Goal: Information Seeking & Learning: Learn about a topic

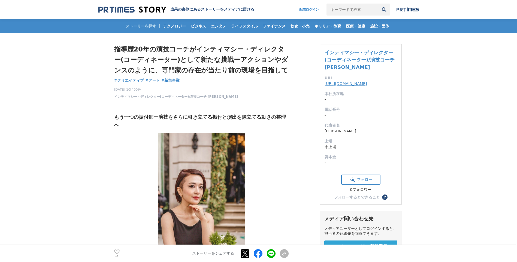
click at [340, 84] on link "[URL][DOMAIN_NAME]" at bounding box center [346, 83] width 43 height 4
drag, startPoint x: 198, startPoint y: 47, endPoint x: 283, endPoint y: 48, distance: 85.9
click at [283, 48] on h1 "指導歴20年の演技コーチがインティマシー・ディレクター(コーディネーター)として新たな挑戦ーアクションやダンスのように、専門家の存在が当たり前の現場を目指して" at bounding box center [201, 59] width 174 height 31
drag, startPoint x: 283, startPoint y: 48, endPoint x: 277, endPoint y: 48, distance: 6.3
copy h1 "インティマシー・ディレクター"
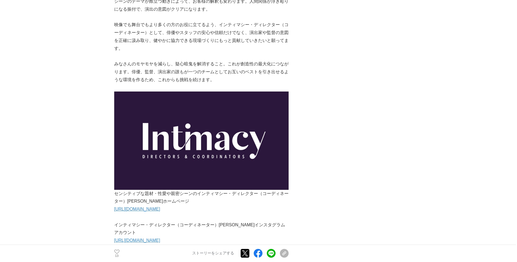
scroll to position [3216, 0]
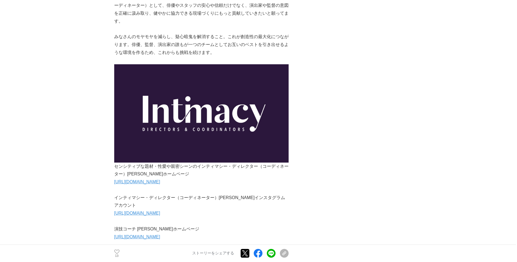
click at [160, 211] on link "[URL][DOMAIN_NAME]" at bounding box center [137, 213] width 46 height 5
drag, startPoint x: 114, startPoint y: 163, endPoint x: 174, endPoint y: 162, distance: 59.7
click at [174, 194] on p "インティマシー・ディレクター（コーディネーター）[PERSON_NAME]インスタグラムアカウント" at bounding box center [201, 202] width 174 height 16
drag, startPoint x: 174, startPoint y: 162, endPoint x: 171, endPoint y: 162, distance: 3.3
copy p "インティマシー・ディレクター"
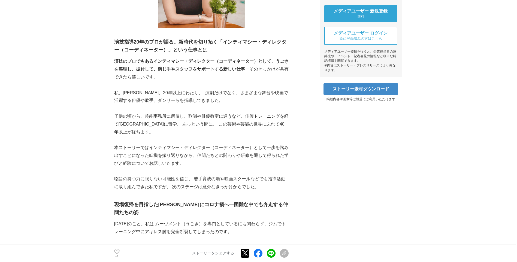
scroll to position [240, 0]
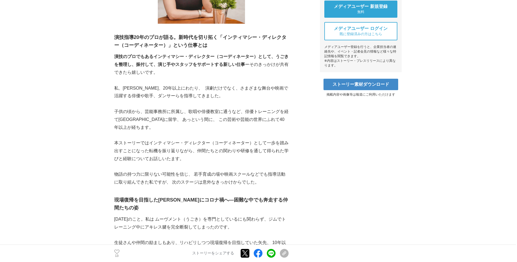
drag, startPoint x: 211, startPoint y: 62, endPoint x: 211, endPoint y: 68, distance: 6.8
click at [211, 68] on p "演技のプロでもあるインティマシー・ディレクター（コーディネーター）として、うごきを整理し、振付して、演じ手やスタッフをサポートする新しい仕事 ーそのきっかけが…" at bounding box center [201, 64] width 174 height 23
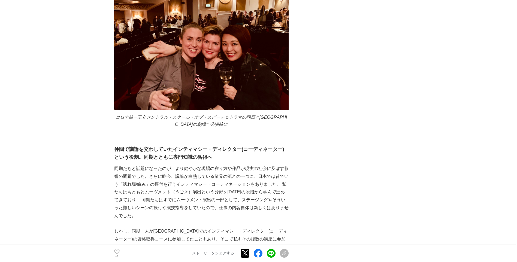
scroll to position [1003, 0]
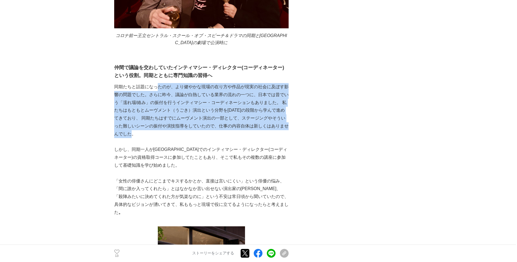
drag, startPoint x: 157, startPoint y: 82, endPoint x: 197, endPoint y: 126, distance: 59.2
click at [197, 126] on p "同期たちと話題になったのが、より健やかな現場の在り方や作品が現実の社会に及ぼす影響の問題でした。さらに昨今、議論が白熱している業界の流れの一つに、日本では昔で…" at bounding box center [201, 110] width 174 height 55
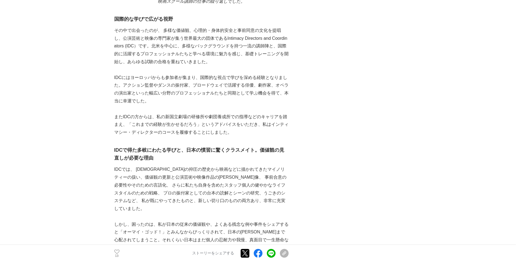
scroll to position [1439, 0]
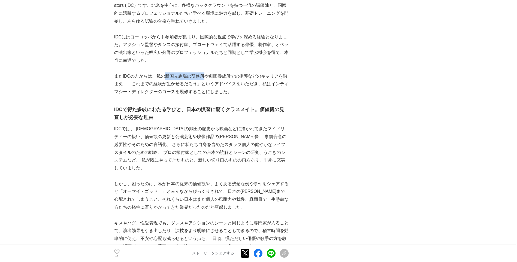
drag, startPoint x: 167, startPoint y: 63, endPoint x: 202, endPoint y: 65, distance: 35.7
click at [202, 73] on p "またIDCの方からは、私の新国立劇場の研修所や劇団養成所での指導などのキャリアを踏まえ、「これまでの経験が生かせるだろう」というアドバイスをいただき、私はイン…" at bounding box center [201, 84] width 174 height 23
copy p "新国立劇場の研修所"
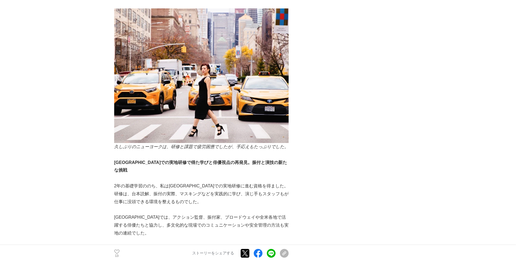
scroll to position [1712, 0]
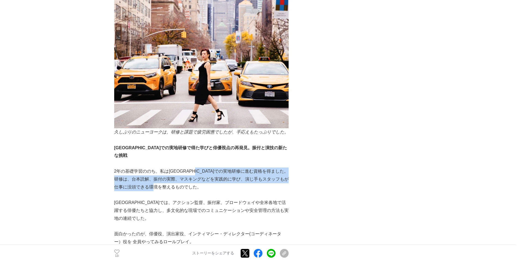
drag, startPoint x: 210, startPoint y: 140, endPoint x: 219, endPoint y: 158, distance: 20.0
click at [219, 168] on p "2年の基礎学習ののち、私は[GEOGRAPHIC_DATA]での実地研修に進む資格を得ました。研修は、台本読解、振付の実際、マスキングなどを実践的に学び、演じ…" at bounding box center [201, 179] width 174 height 23
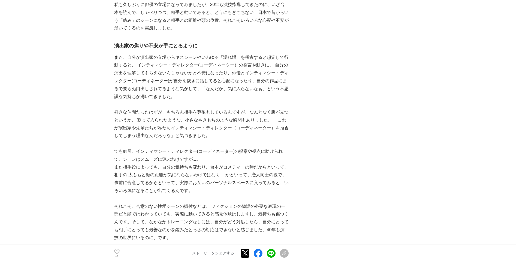
scroll to position [1985, 0]
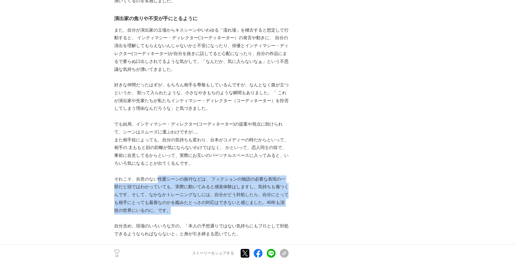
drag, startPoint x: 157, startPoint y: 153, endPoint x: 207, endPoint y: 184, distance: 59.4
click at [208, 184] on p "それこそ、合意のない性愛シーンの振付などは、 フィクションの物語の必要な表現の一部だと頭ではわかっていても、実際に動いてみると感覚体験はしますし、気持ちも傷つ…" at bounding box center [201, 195] width 174 height 39
drag, startPoint x: 207, startPoint y: 184, endPoint x: 181, endPoint y: 183, distance: 26.5
click at [181, 183] on p "それこそ、合意のない性愛シーンの振付などは、 フィクションの物語の必要な表現の一部だと頭ではわかっていても、実際に動いてみると感覚体験はしますし、気持ちも傷つ…" at bounding box center [201, 195] width 174 height 39
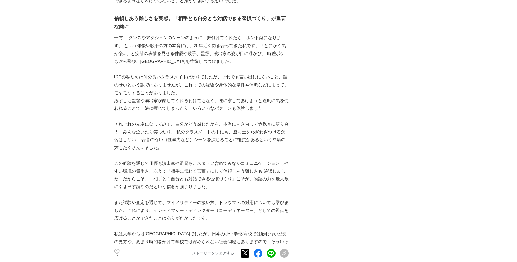
scroll to position [2230, 0]
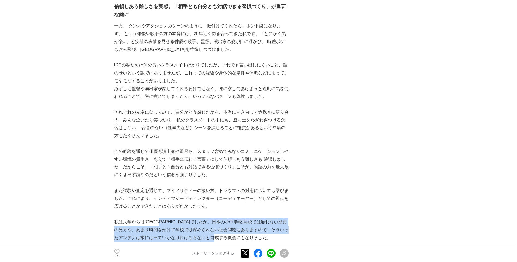
drag, startPoint x: 166, startPoint y: 192, endPoint x: 255, endPoint y: 211, distance: 90.7
click at [255, 218] on p "私は大学からは[GEOGRAPHIC_DATA]でしたが、日本の小中学校/高校では触れない歴史の見方や、あまり時間をかけて学校では深められない社会問題もありま…" at bounding box center [201, 229] width 174 height 23
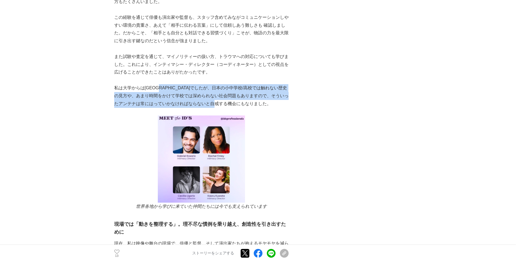
scroll to position [2393, 0]
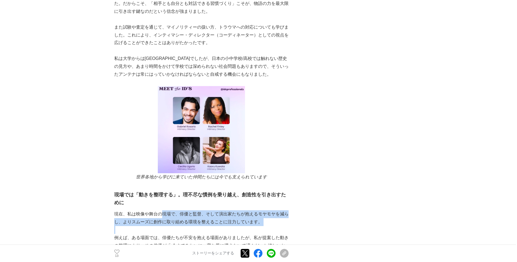
drag, startPoint x: 161, startPoint y: 186, endPoint x: 257, endPoint y: 203, distance: 97.4
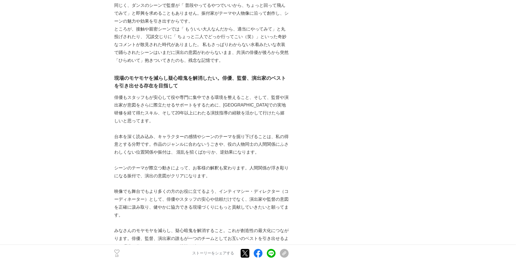
scroll to position [3075, 0]
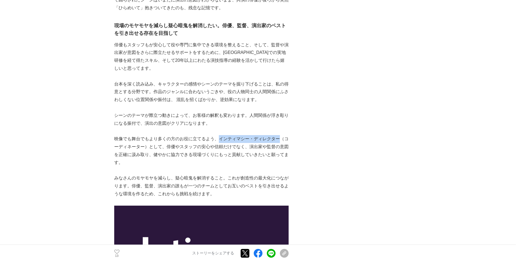
drag, startPoint x: 219, startPoint y: 103, endPoint x: 279, endPoint y: 104, distance: 60.0
click at [279, 135] on p "映像でも舞台でもより多くの方のお役に立てるよう、インティマシー・ディレクター（コーディネーター）として、俳優やスタッフの安心や信頼だけでなく、演出家や監督の意…" at bounding box center [201, 150] width 174 height 31
drag, startPoint x: 279, startPoint y: 104, endPoint x: 271, endPoint y: 104, distance: 7.4
copy p "インティマシー・ディレクター"
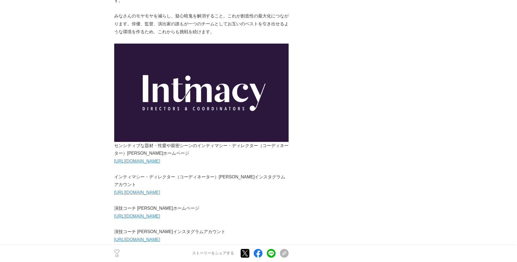
scroll to position [3238, 0]
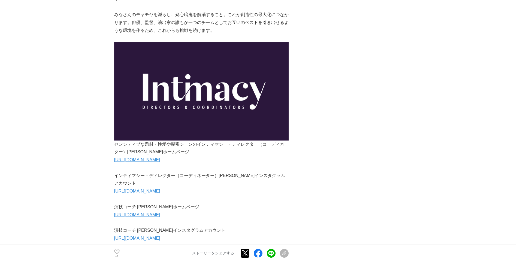
click at [160, 158] on link "[URL][DOMAIN_NAME]" at bounding box center [137, 160] width 46 height 5
drag, startPoint x: 115, startPoint y: 141, endPoint x: 219, endPoint y: 140, distance: 103.9
click at [219, 172] on p "インティマシー・ディレクター（コーディネーター）[PERSON_NAME]インスタグラムアカウント" at bounding box center [201, 180] width 174 height 16
drag, startPoint x: 218, startPoint y: 140, endPoint x: 213, endPoint y: 140, distance: 5.2
copy p "インティマシー・ディレクター（コーディネーター）"
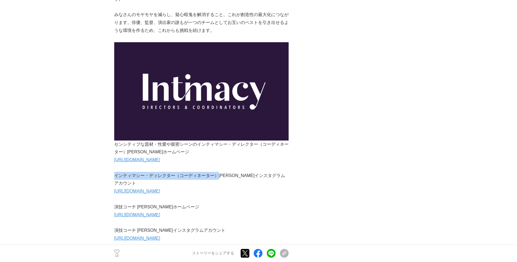
drag, startPoint x: 115, startPoint y: 140, endPoint x: 173, endPoint y: 141, distance: 58.3
click at [173, 172] on p "インティマシー・ディレクター（コーディネーター）[PERSON_NAME]インスタグラムアカウント" at bounding box center [201, 180] width 174 height 16
copy p "インティマシー・ディレクター"
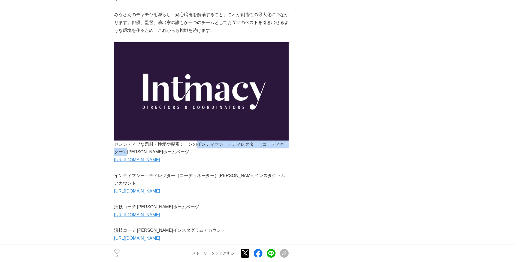
drag, startPoint x: 197, startPoint y: 110, endPoint x: 128, endPoint y: 117, distance: 69.3
click at [128, 141] on p "センシティブな題材・性愛や親密シーンのインティマシー・ディレクター（コーディネーター）[PERSON_NAME]ホームページ" at bounding box center [201, 149] width 174 height 16
drag, startPoint x: 221, startPoint y: 113, endPoint x: 195, endPoint y: 108, distance: 26.6
click at [195, 141] on p "センシティブな題材・性愛や親密シーンのインティマシー・ディレクター（コーディネーター）[PERSON_NAME]ホームページ" at bounding box center [201, 149] width 174 height 16
drag, startPoint x: 197, startPoint y: 109, endPoint x: 125, endPoint y: 118, distance: 71.6
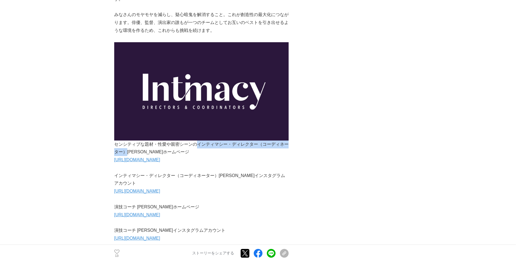
click at [125, 141] on p "センシティブな題材・性愛や親密シーンのインティマシー・ディレクター（コーディネーター）[PERSON_NAME]ホームページ" at bounding box center [201, 149] width 174 height 16
copy p "インティマシー・ディレクター（コーディネーター）"
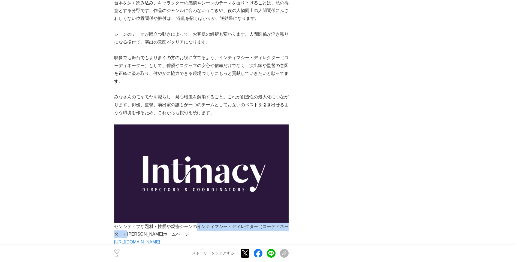
scroll to position [3102, 0]
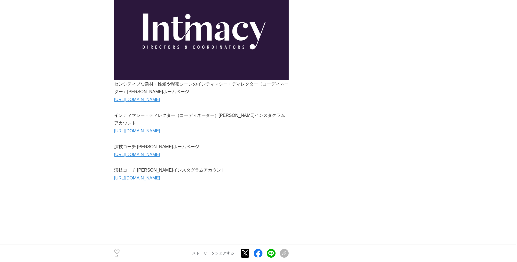
scroll to position [3327, 0]
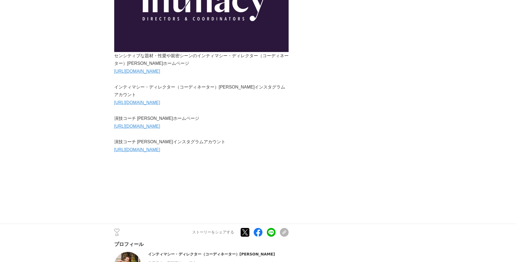
click at [152, 69] on link "[URL][DOMAIN_NAME]" at bounding box center [137, 71] width 46 height 5
